Goal: Find contact information: Find contact information

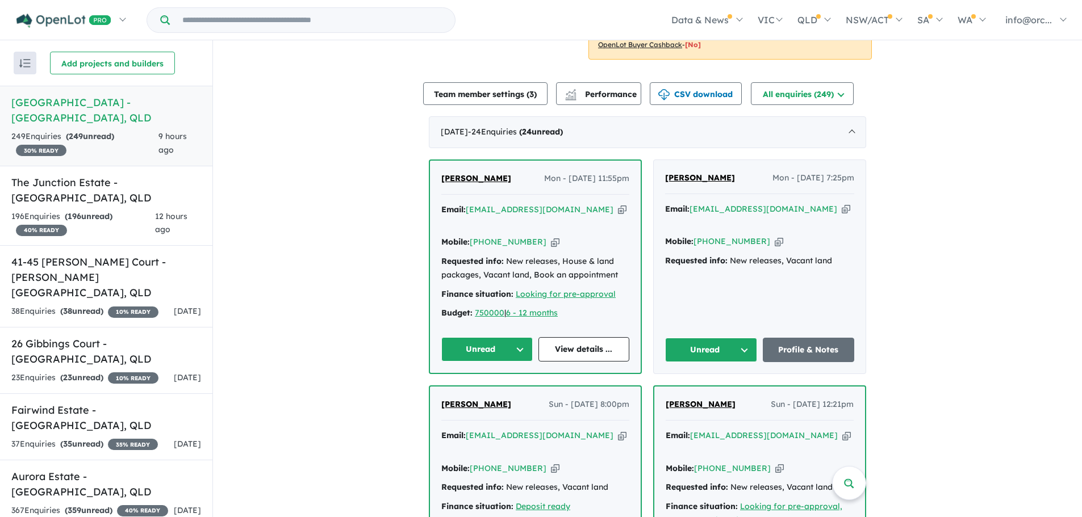
scroll to position [369, 0]
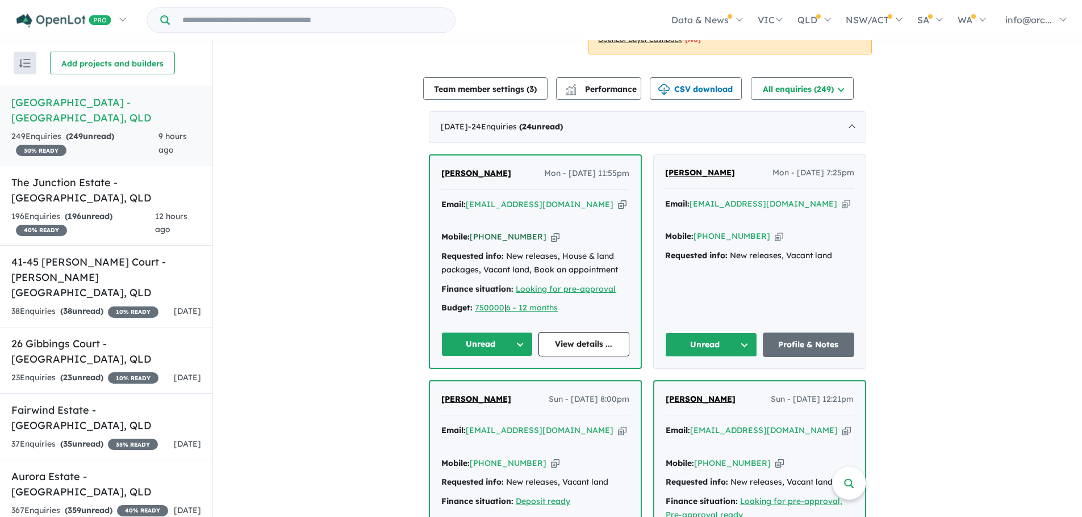
drag, startPoint x: 535, startPoint y: 219, endPoint x: 491, endPoint y: 220, distance: 44.3
click at [491, 231] on div "Mobile: [PHONE_NUMBER] Copied!" at bounding box center [535, 238] width 188 height 14
drag, startPoint x: 533, startPoint y: 221, endPoint x: 484, endPoint y: 222, distance: 48.8
click at [484, 231] on div "Mobile: [PHONE_NUMBER] Copied!" at bounding box center [535, 238] width 188 height 14
copy link "416 035 502"
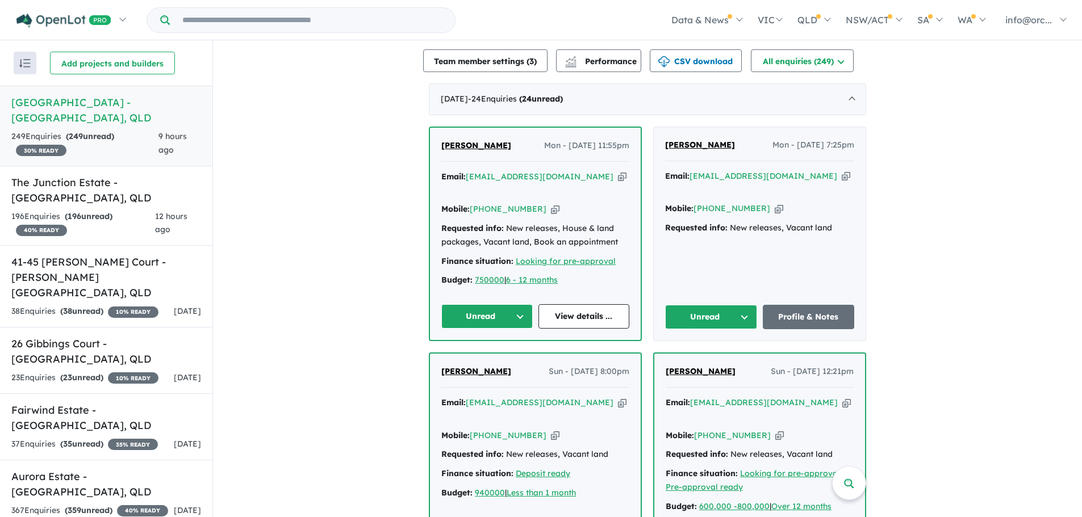
scroll to position [397, 0]
drag, startPoint x: 758, startPoint y: 177, endPoint x: 729, endPoint y: 178, distance: 29.0
click at [729, 202] on div "Mobile: [PHONE_NUMBER] Copied!" at bounding box center [759, 209] width 189 height 14
drag, startPoint x: 756, startPoint y: 177, endPoint x: 709, endPoint y: 179, distance: 47.7
click at [709, 202] on div "Mobile: [PHONE_NUMBER] Copied!" at bounding box center [759, 209] width 189 height 14
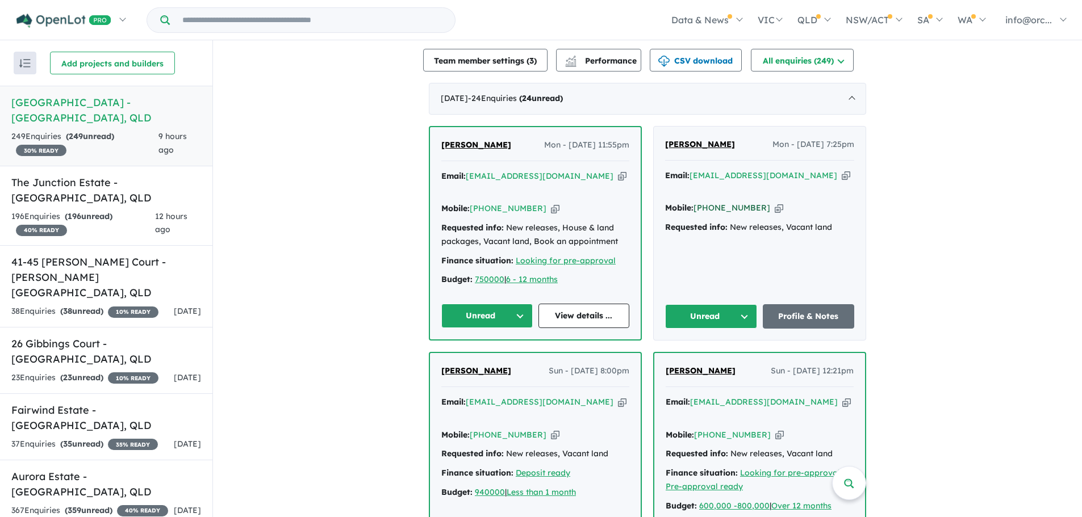
copy link "483 333 344"
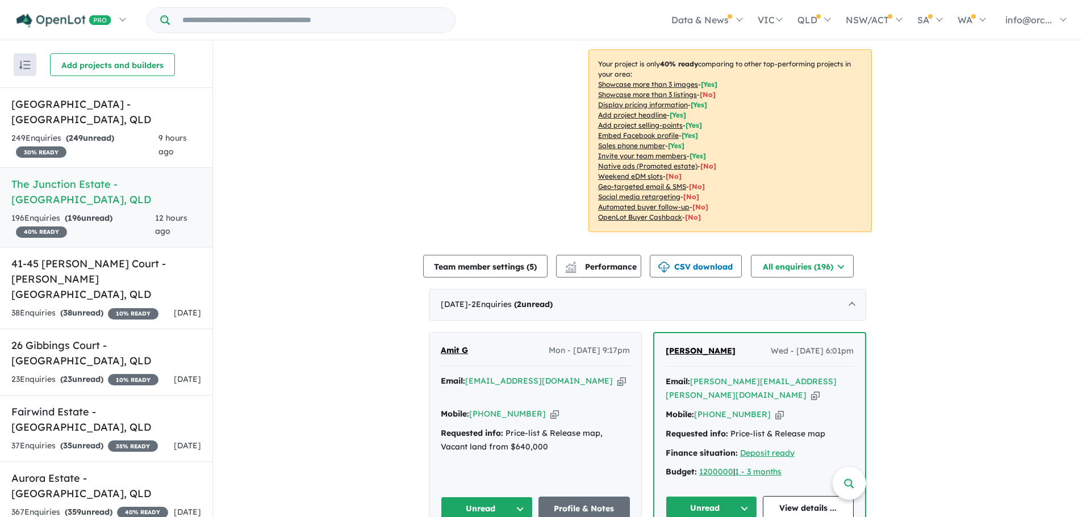
scroll to position [284, 0]
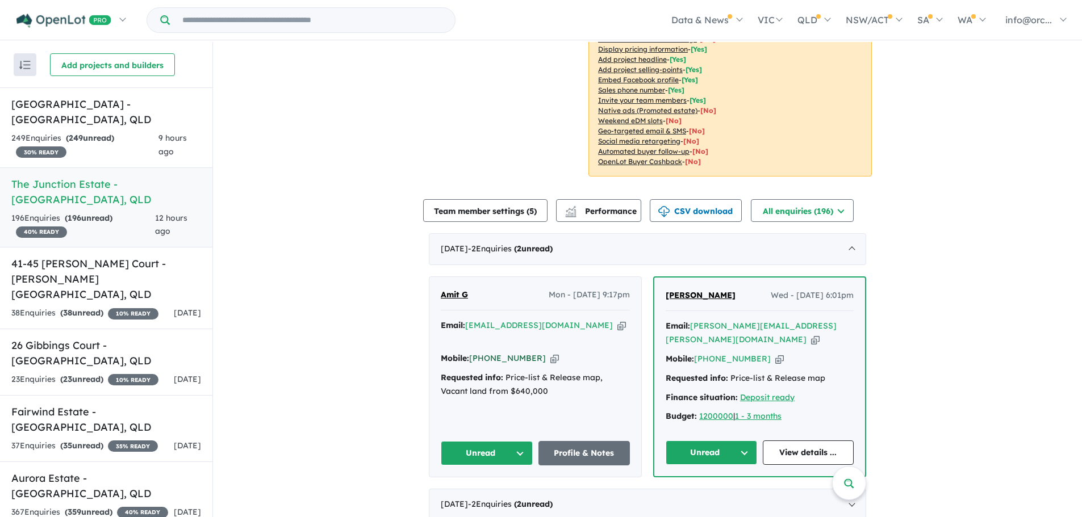
drag, startPoint x: 531, startPoint y: 305, endPoint x: 483, endPoint y: 305, distance: 47.7
click at [483, 352] on div "Mobile: +61 466 105 106 Copied!" at bounding box center [535, 359] width 189 height 14
copy link "466 105 106"
